Goal: Transaction & Acquisition: Purchase product/service

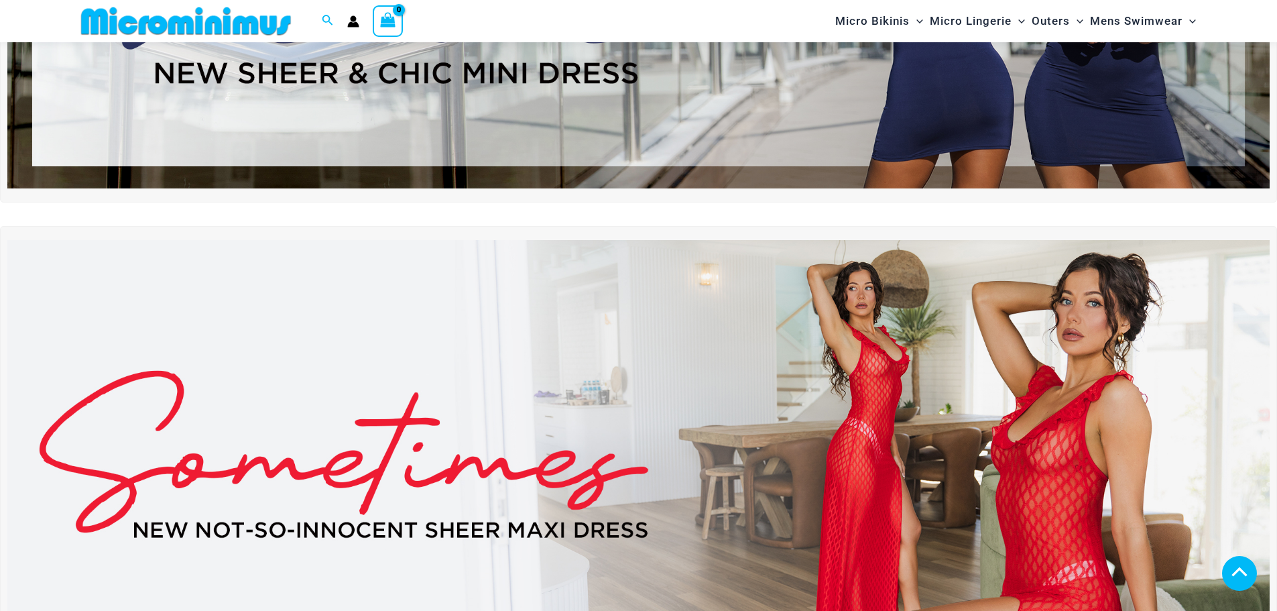
scroll to position [392, 0]
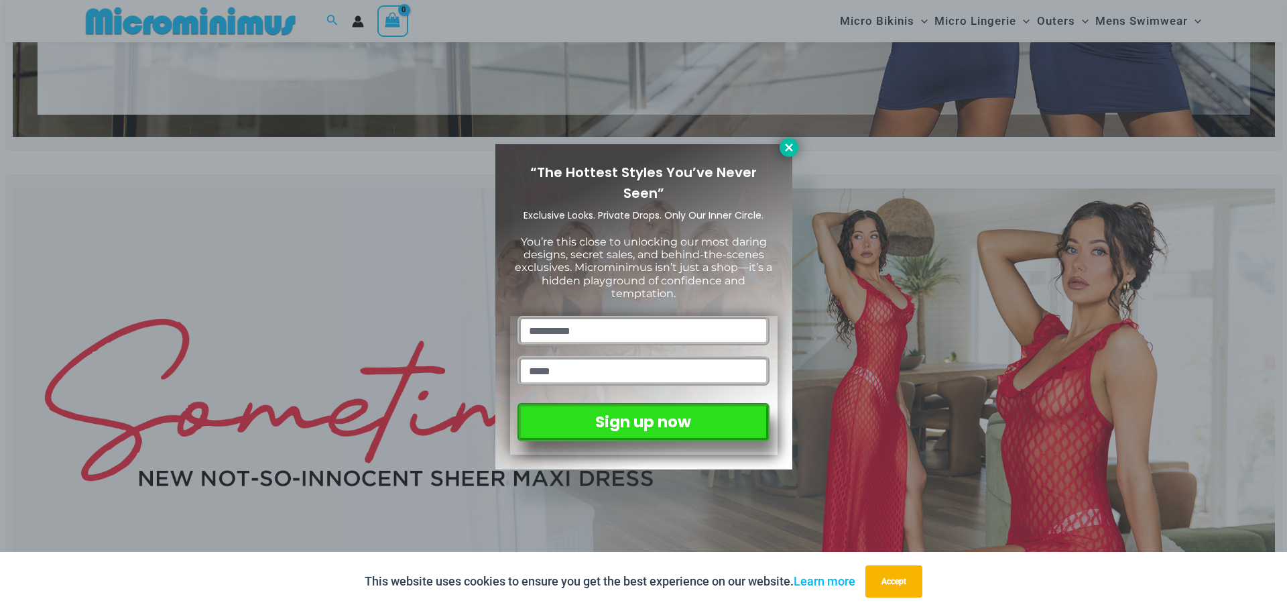
click at [786, 150] on icon at bounding box center [788, 146] width 7 height 7
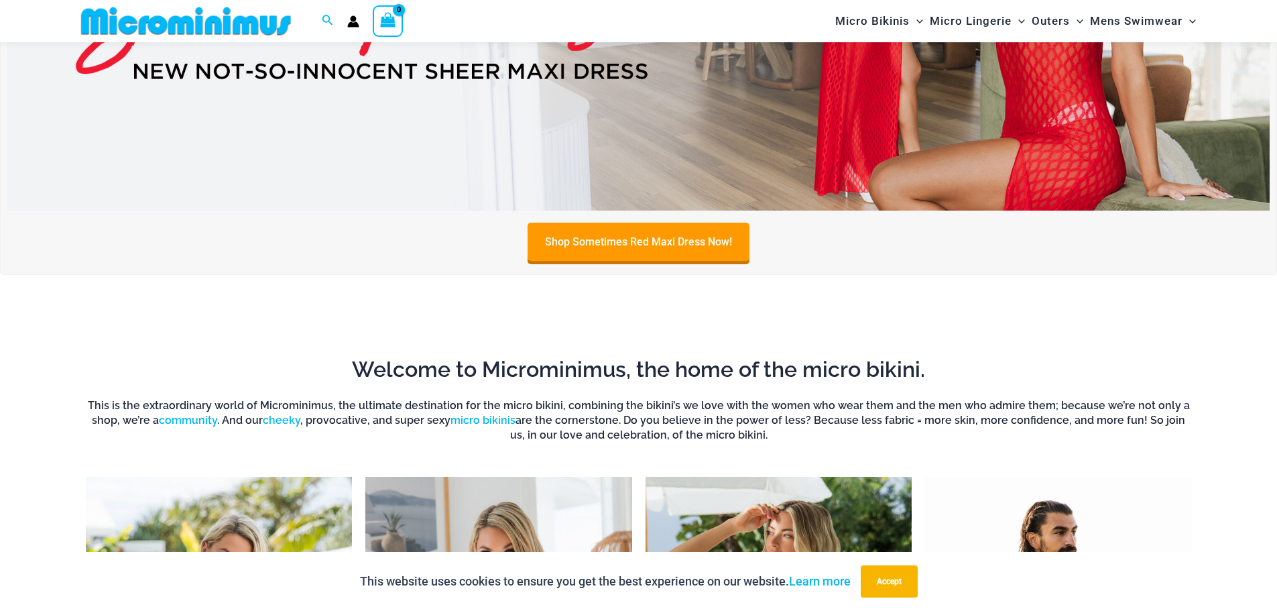
scroll to position [1196, 0]
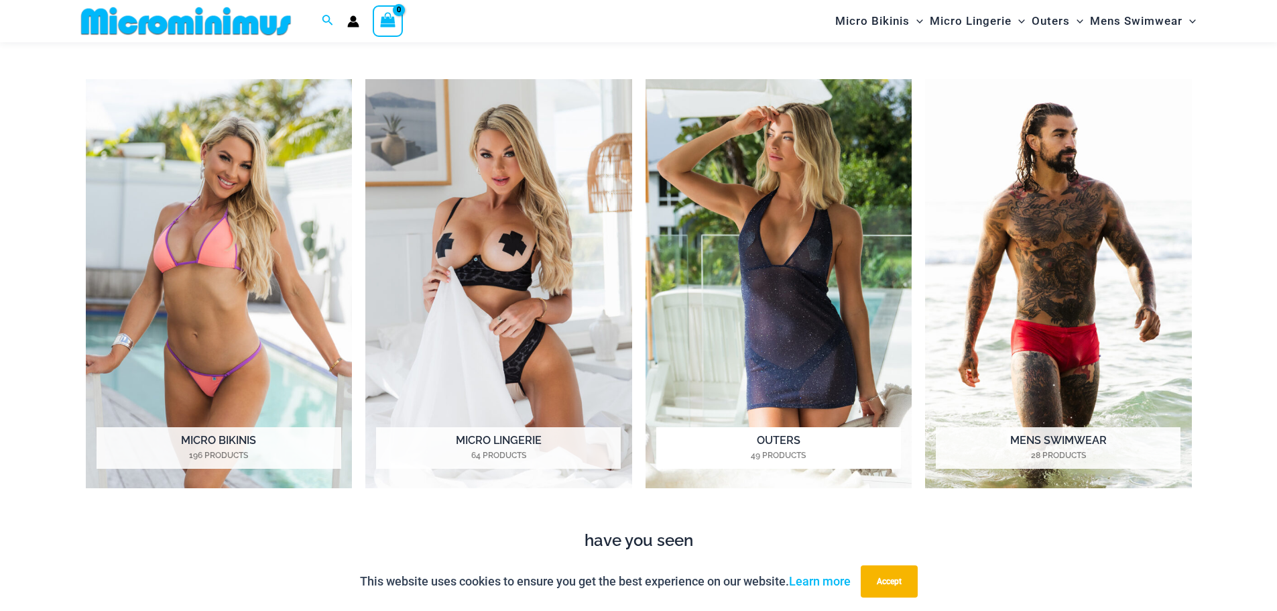
click at [809, 273] on img "Visit product category Outers" at bounding box center [778, 284] width 267 height 410
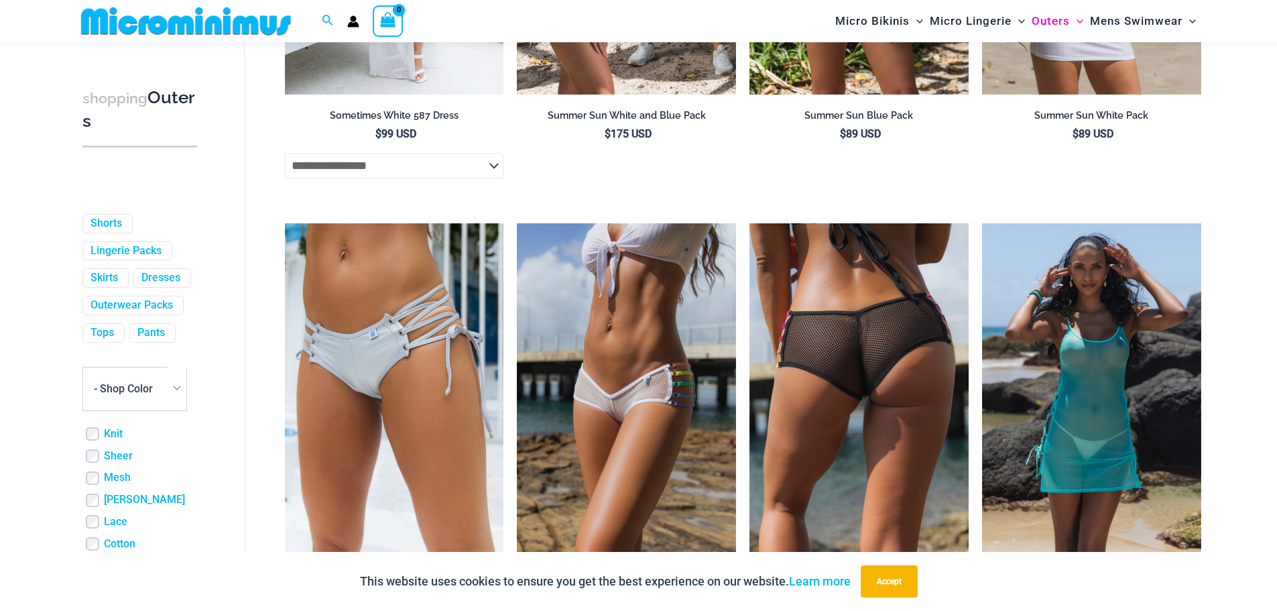
scroll to position [3347, 0]
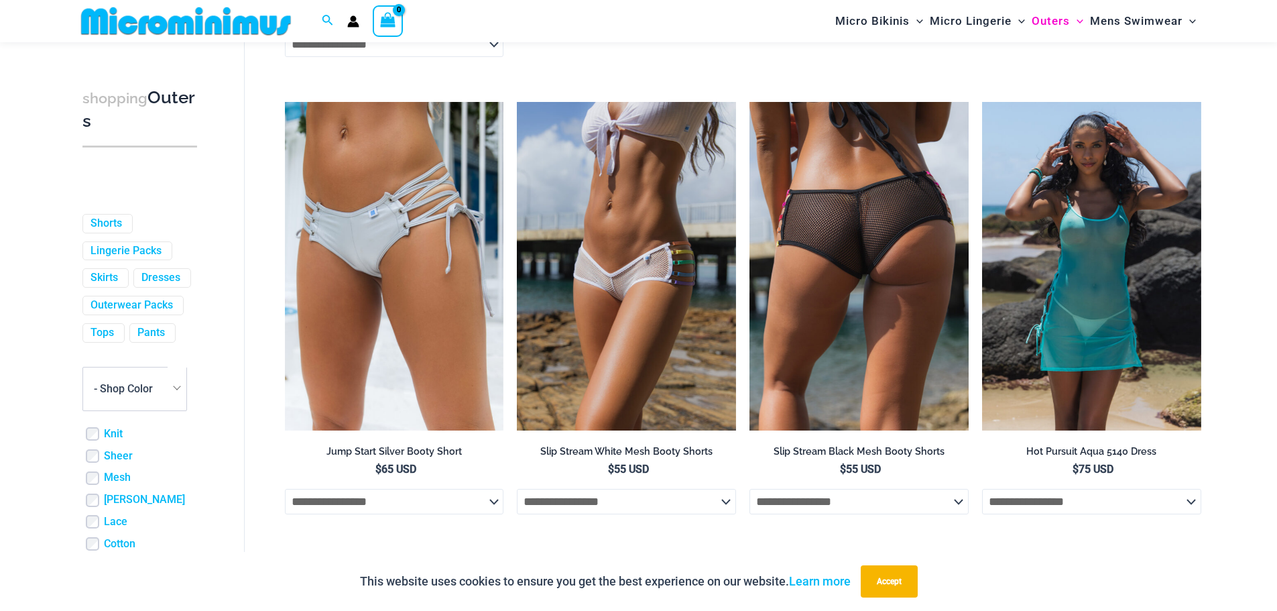
click at [912, 170] on img at bounding box center [858, 266] width 219 height 328
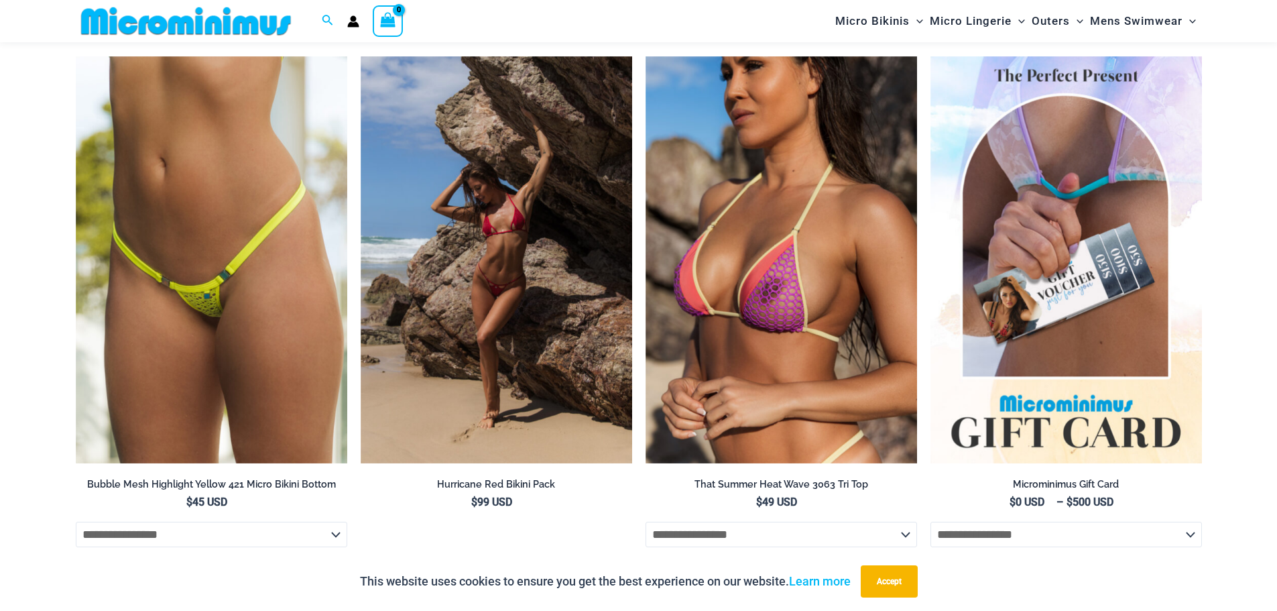
scroll to position [2067, 0]
